Goal: Task Accomplishment & Management: Complete application form

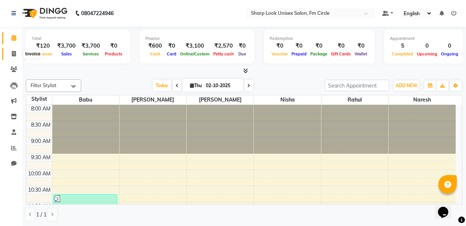
click at [12, 51] on icon at bounding box center [14, 54] width 4 height 6
select select "service"
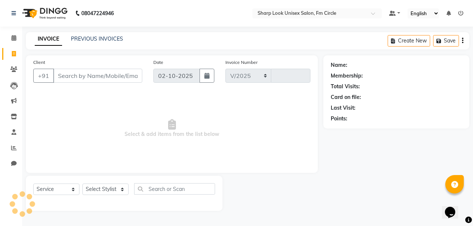
select select "804"
type input "3089"
click at [12, 39] on icon at bounding box center [13, 38] width 5 height 6
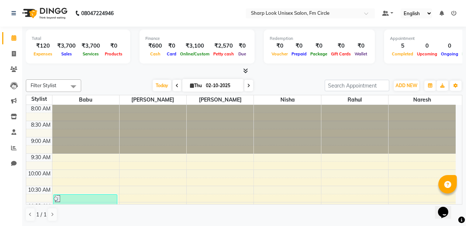
click at [198, 53] on span "Online/Custom" at bounding box center [194, 53] width 33 height 5
click at [7, 54] on span at bounding box center [13, 54] width 13 height 8
select select "service"
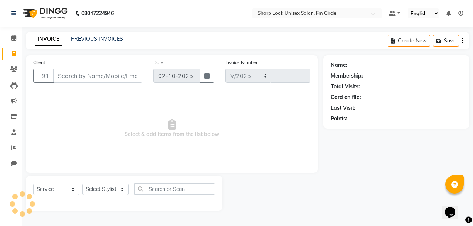
select select "804"
type input "3089"
click at [95, 75] on input "Client" at bounding box center [97, 76] width 89 height 14
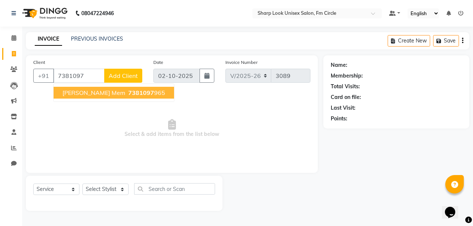
click at [93, 95] on span "[PERSON_NAME] mem" at bounding box center [93, 92] width 63 height 7
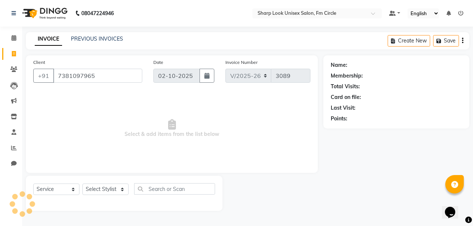
type input "7381097965"
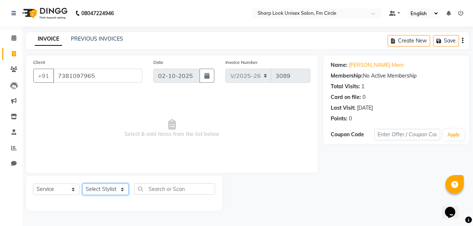
click at [107, 189] on select "Select Stylist Admin Babu [PERSON_NAME] [PERSON_NAME] [PERSON_NAME]" at bounding box center [105, 188] width 46 height 11
select select "21228"
click at [82, 183] on select "Select Stylist Admin Babu [PERSON_NAME] [PERSON_NAME] [PERSON_NAME]" at bounding box center [105, 188] width 46 height 11
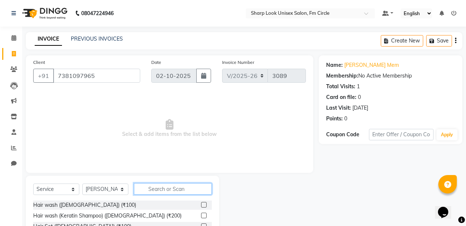
click at [181, 190] on input "text" at bounding box center [173, 188] width 78 height 11
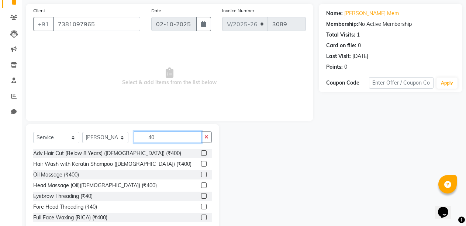
scroll to position [70, 0]
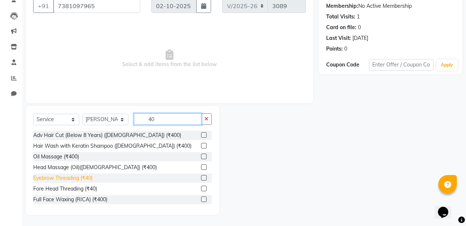
type input "40"
click at [79, 177] on div "Eyebrow Threading (₹40)" at bounding box center [62, 178] width 59 height 8
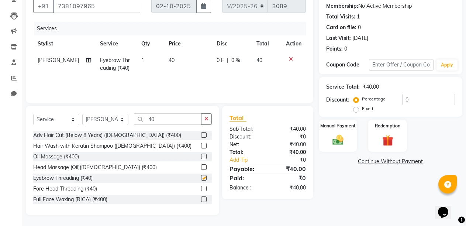
checkbox input "false"
click at [207, 121] on icon "button" at bounding box center [207, 118] width 4 height 5
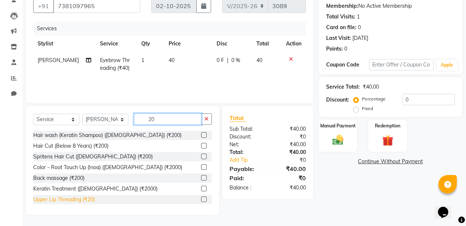
type input "20"
click at [57, 197] on div "Upper Lip Threading (₹20)" at bounding box center [64, 200] width 62 height 8
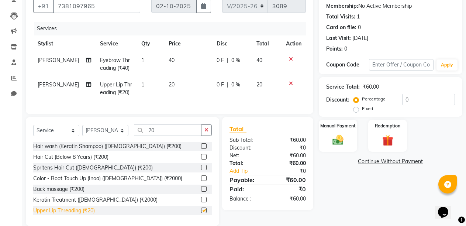
checkbox input "false"
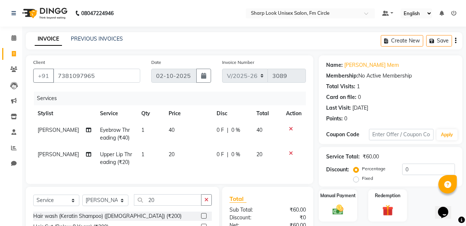
scroll to position [74, 0]
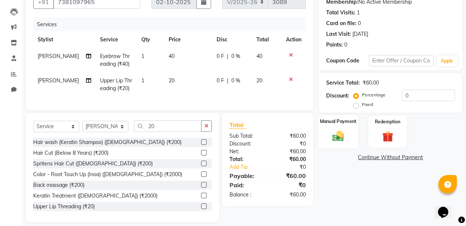
click at [336, 136] on img at bounding box center [338, 135] width 19 height 13
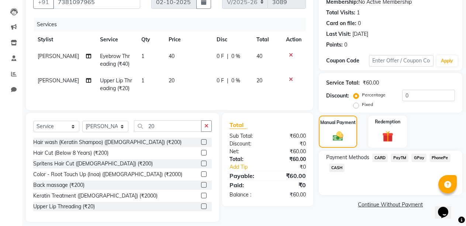
click at [394, 159] on span "PayTM" at bounding box center [400, 158] width 18 height 8
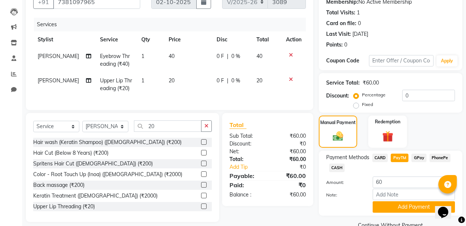
scroll to position [90, 0]
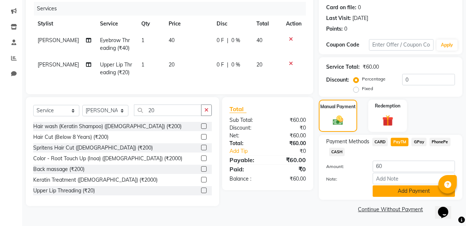
click at [394, 186] on button "Add Payment" at bounding box center [414, 190] width 82 height 11
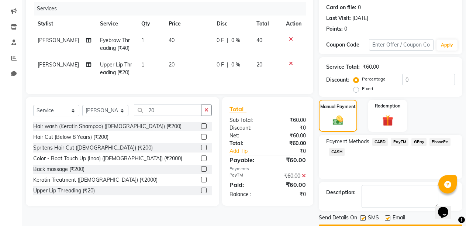
scroll to position [111, 0]
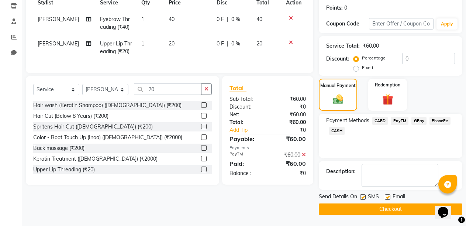
click at [385, 199] on label at bounding box center [388, 197] width 6 height 6
click at [385, 199] on input "checkbox" at bounding box center [387, 197] width 5 height 5
checkbox input "false"
click at [385, 212] on button "Checkout" at bounding box center [391, 208] width 144 height 11
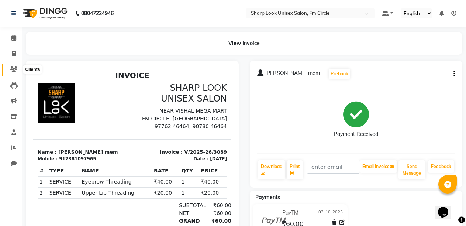
click at [17, 68] on icon at bounding box center [13, 69] width 7 height 6
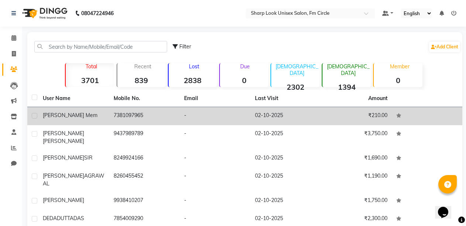
click at [93, 114] on div "[PERSON_NAME] mem" at bounding box center [74, 115] width 62 height 8
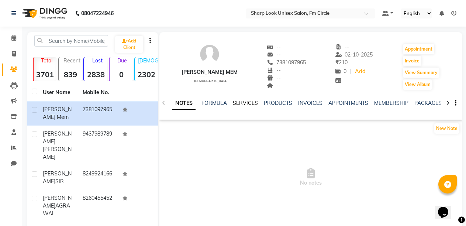
click at [249, 104] on link "SERVICES" at bounding box center [245, 103] width 25 height 7
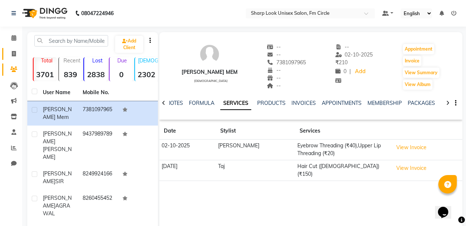
click at [12, 58] on link "Invoice" at bounding box center [11, 54] width 18 height 12
select select "service"
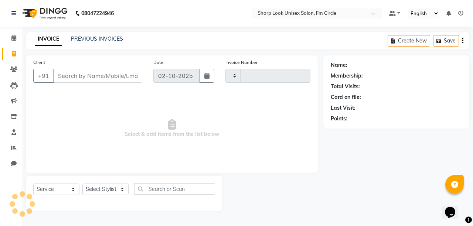
type input "3090"
select select "804"
click at [93, 75] on input "Client" at bounding box center [97, 76] width 89 height 14
drag, startPoint x: 93, startPoint y: 75, endPoint x: 106, endPoint y: 194, distance: 119.3
click at [106, 194] on select "Select Stylist Admin Babu [PERSON_NAME] [PERSON_NAME] [PERSON_NAME]" at bounding box center [105, 188] width 46 height 11
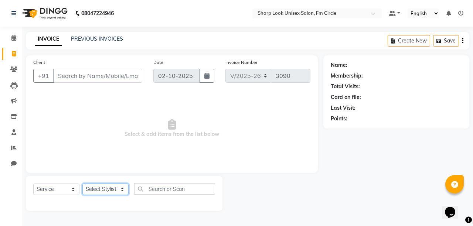
click at [106, 194] on select "Select Stylist Admin Babu [PERSON_NAME] [PERSON_NAME] [PERSON_NAME]" at bounding box center [105, 188] width 46 height 11
click at [149, 188] on input "text" at bounding box center [174, 188] width 81 height 11
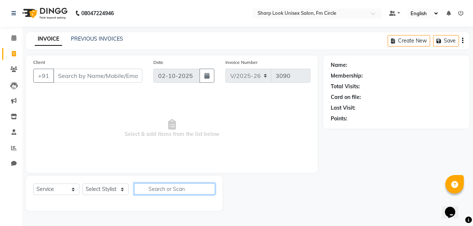
click at [149, 188] on input "text" at bounding box center [174, 188] width 81 height 11
click at [55, 186] on select "Select Service Product Membership Package Voucher Prepaid Gift Card" at bounding box center [56, 188] width 46 height 11
click at [58, 194] on select "Select Service Product Membership Package Voucher Prepaid Gift Card" at bounding box center [56, 188] width 46 height 11
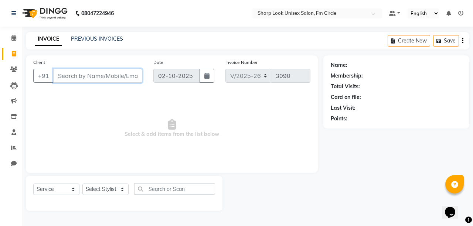
click at [70, 72] on input "Client" at bounding box center [97, 76] width 89 height 14
